Goal: Answer question/provide support

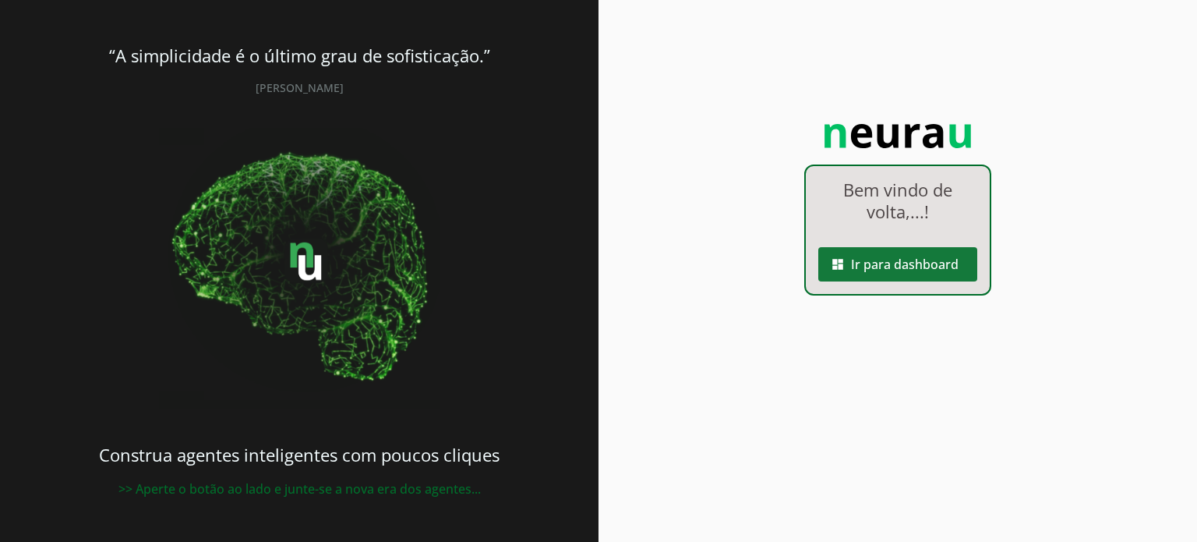
click at [869, 258] on span at bounding box center [897, 263] width 159 height 37
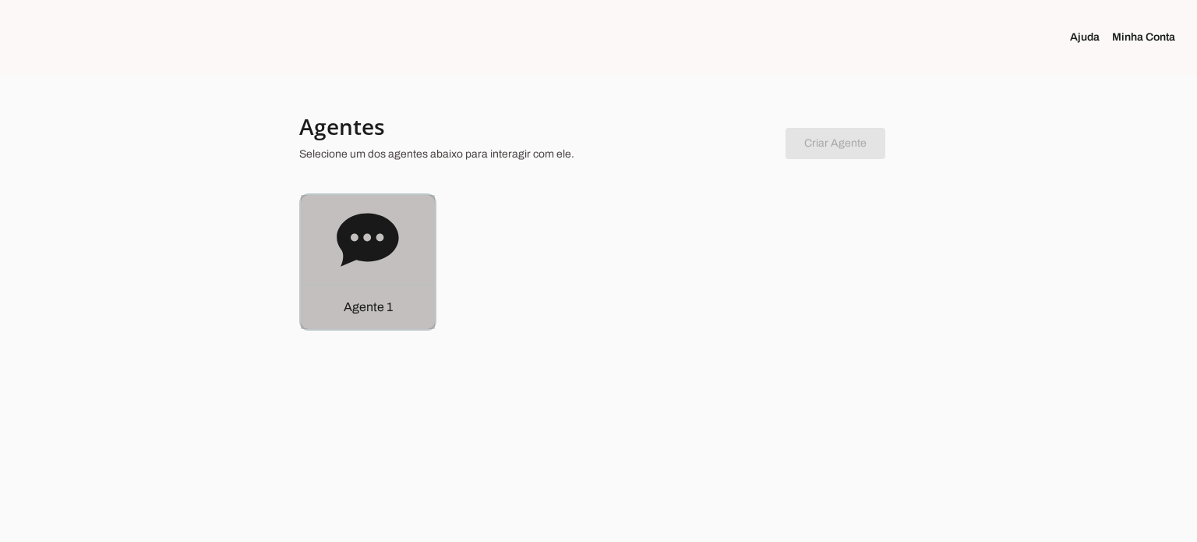
click at [387, 229] on icon at bounding box center [368, 239] width 62 height 53
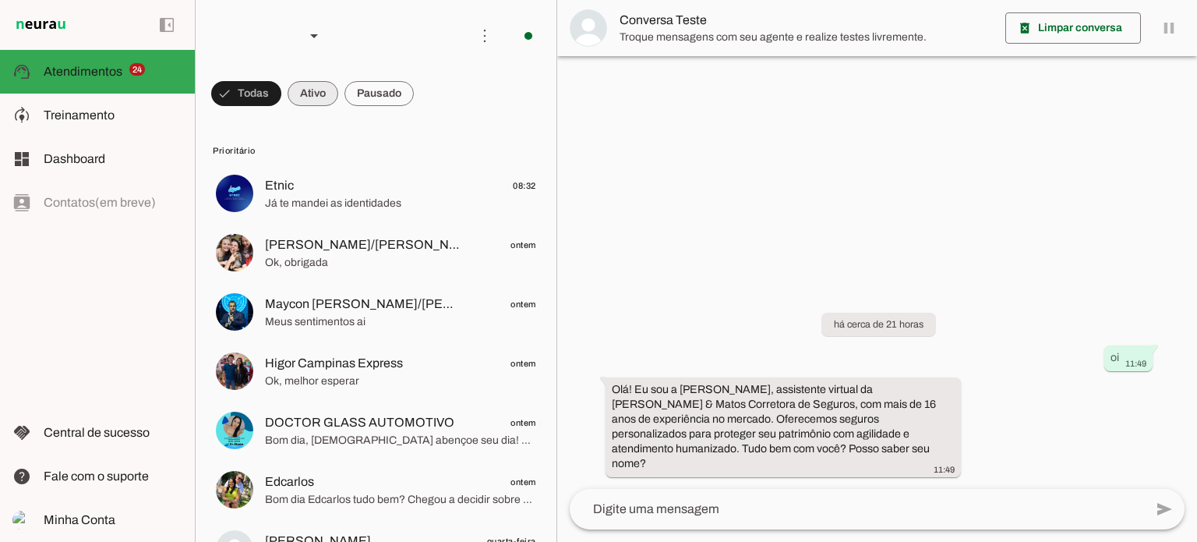
click at [281, 91] on span at bounding box center [246, 93] width 70 height 37
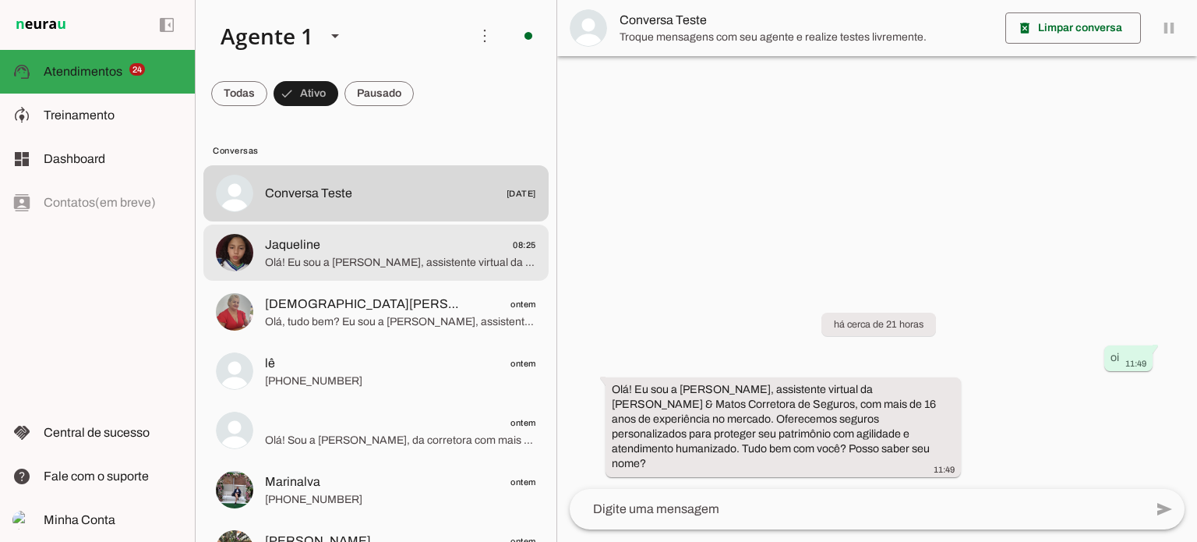
click at [355, 258] on span "Olá! Eu sou a [PERSON_NAME], assistente virtual da [PERSON_NAME] & [PERSON_NAME…" at bounding box center [400, 263] width 271 height 16
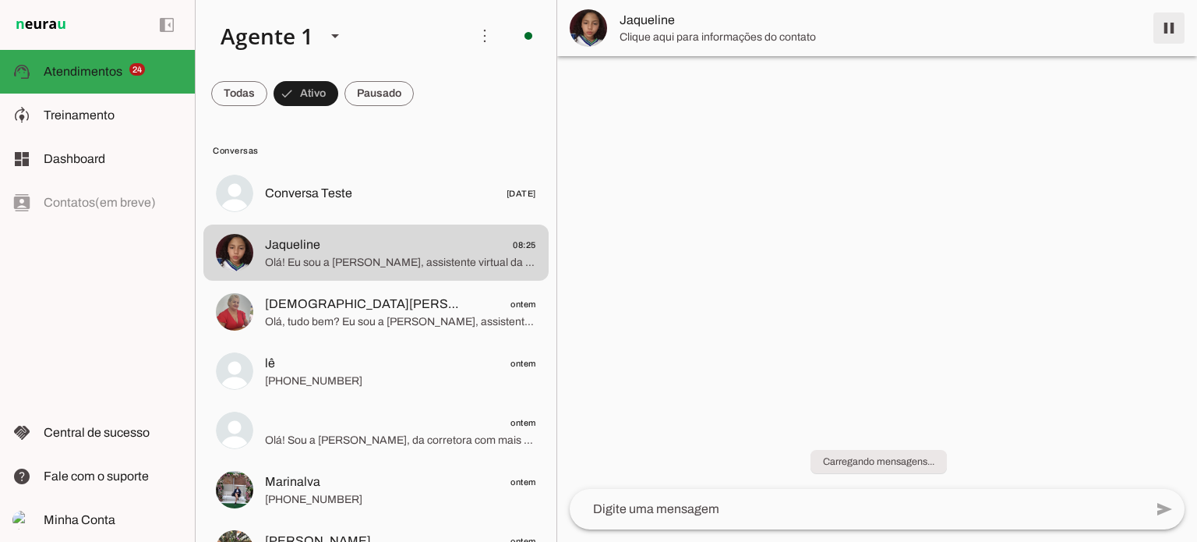
click at [1174, 21] on span at bounding box center [1168, 27] width 37 height 37
